Goal: Navigation & Orientation: Find specific page/section

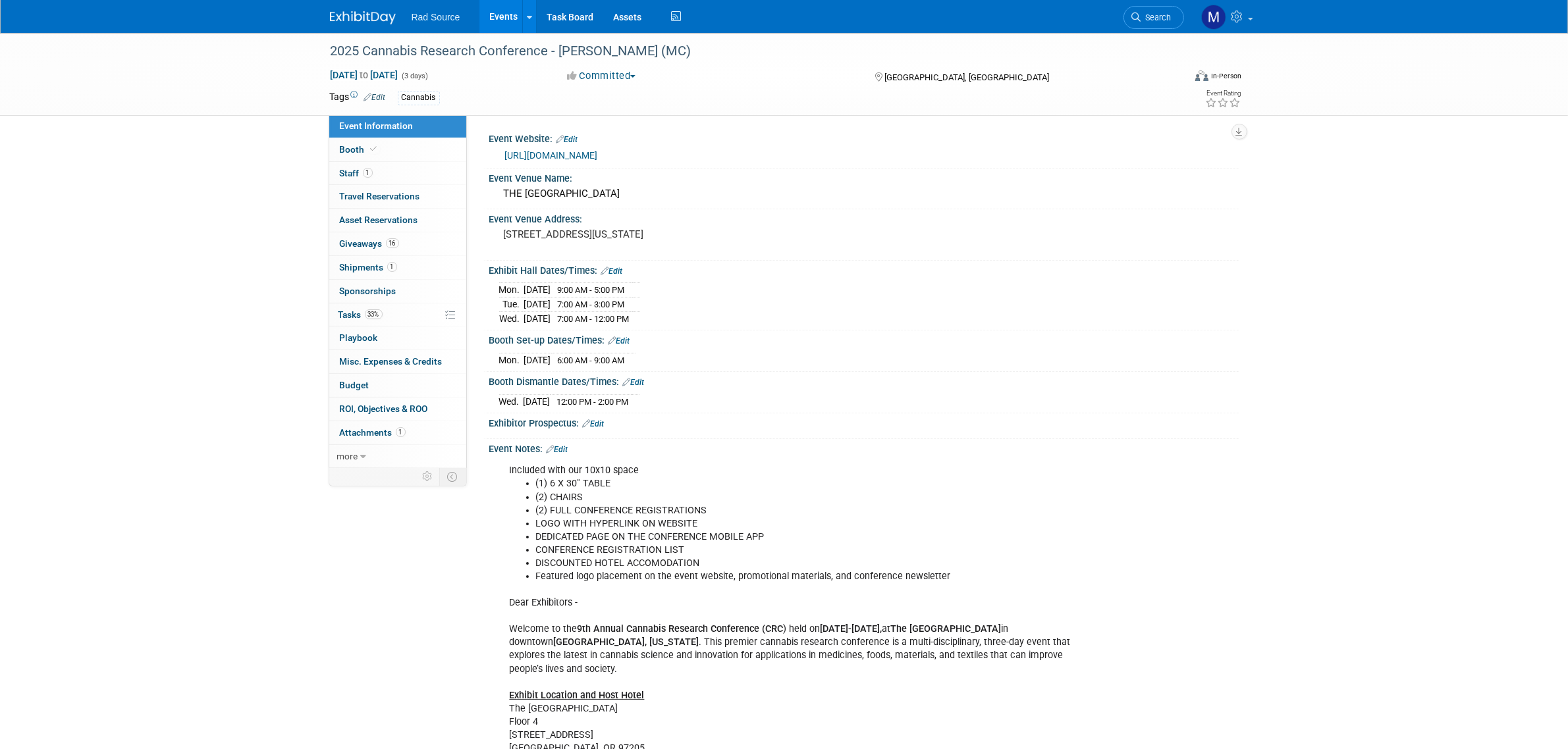
click at [359, 17] on img at bounding box center [363, 17] width 66 height 13
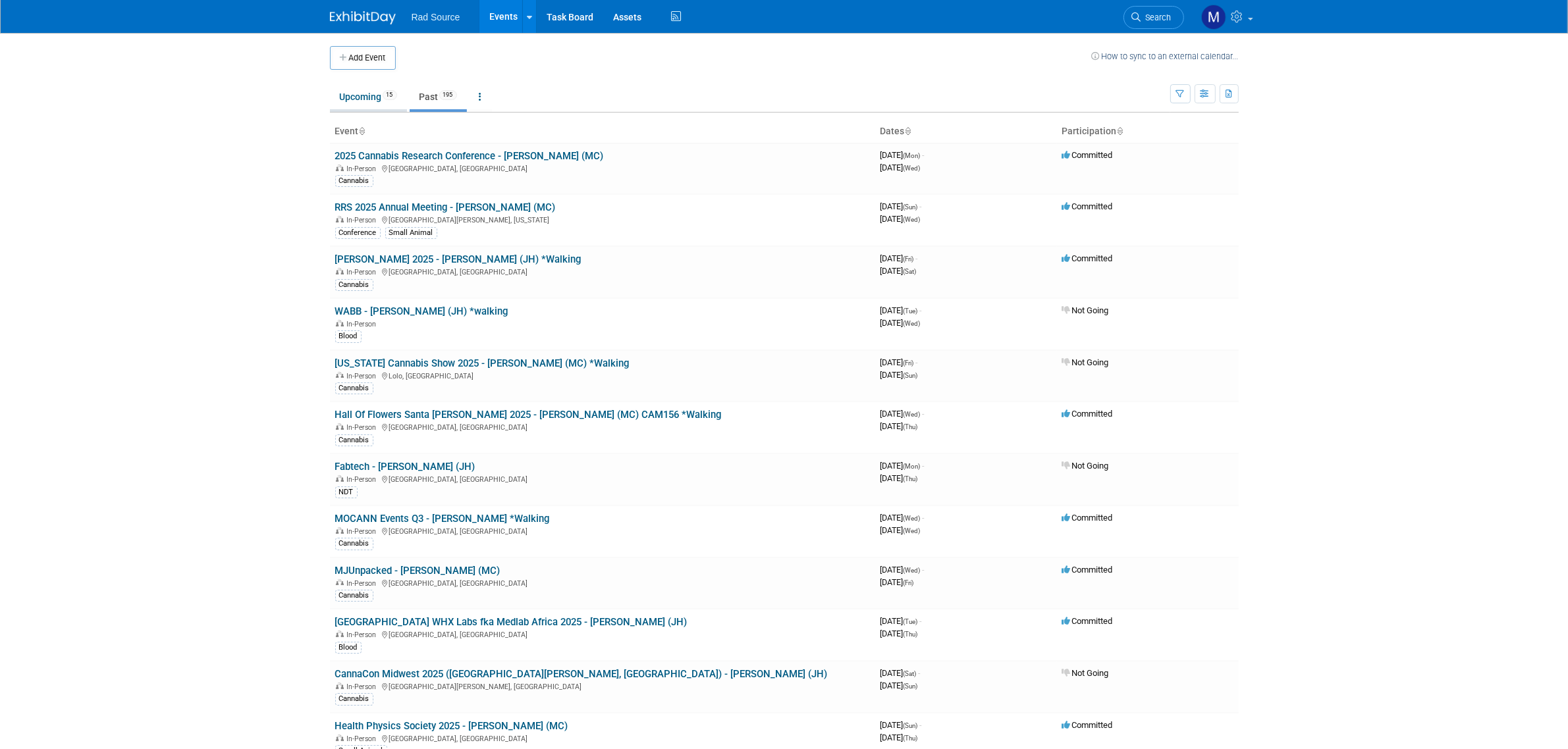
click at [359, 95] on link "Upcoming 15" at bounding box center [369, 96] width 77 height 25
